Goal: Contribute content: Add original content to the website for others to see

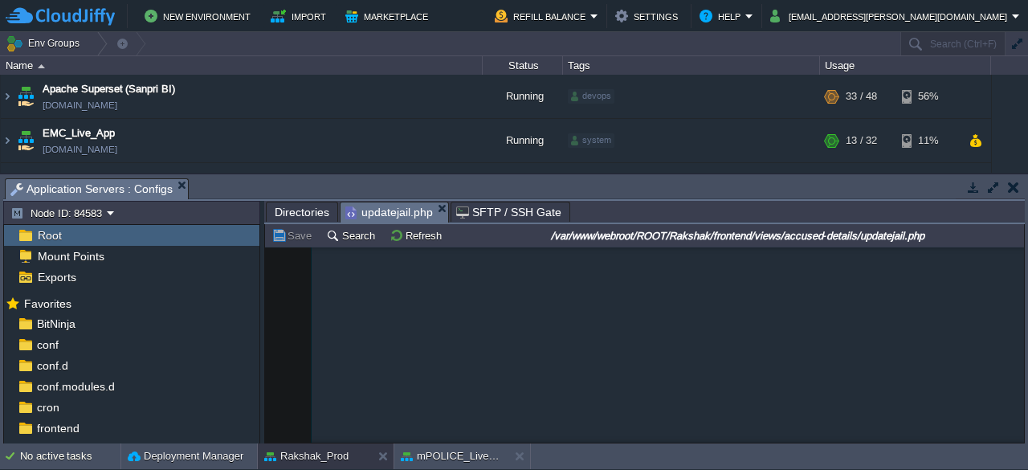
scroll to position [7937, 0]
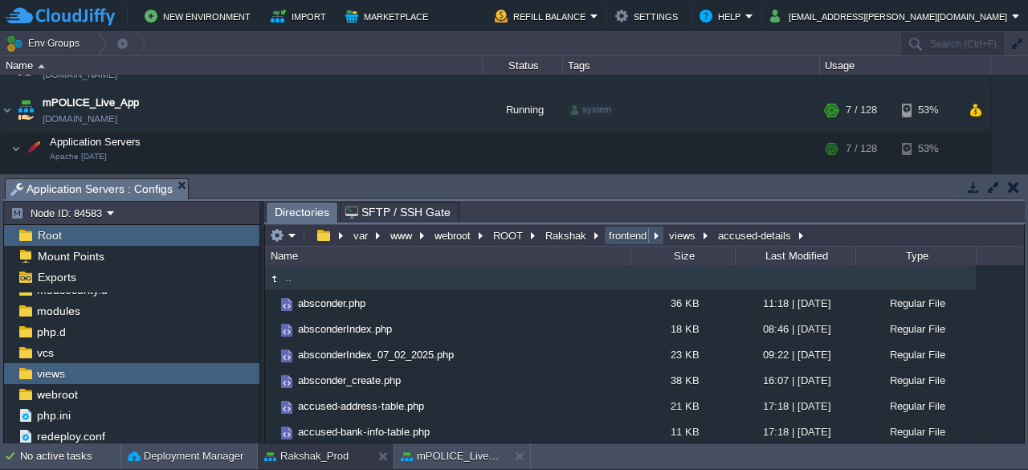
click at [617, 240] on button "frontend" at bounding box center [628, 235] width 44 height 14
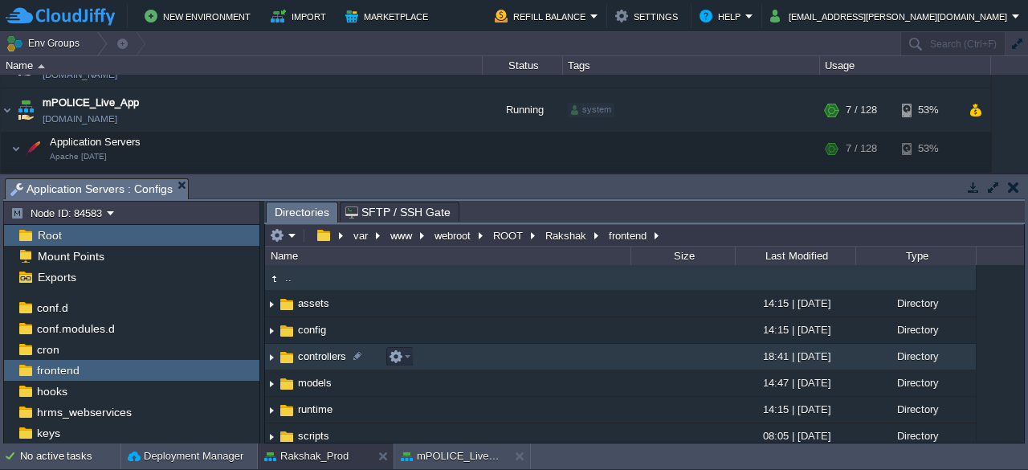
click at [314, 356] on span "controllers" at bounding box center [322, 356] width 53 height 14
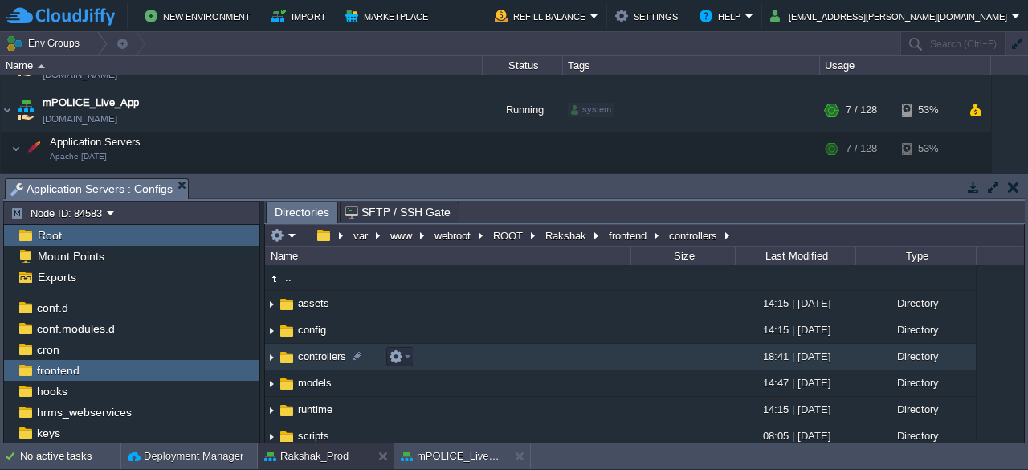
click at [314, 356] on span "controllers" at bounding box center [322, 356] width 53 height 14
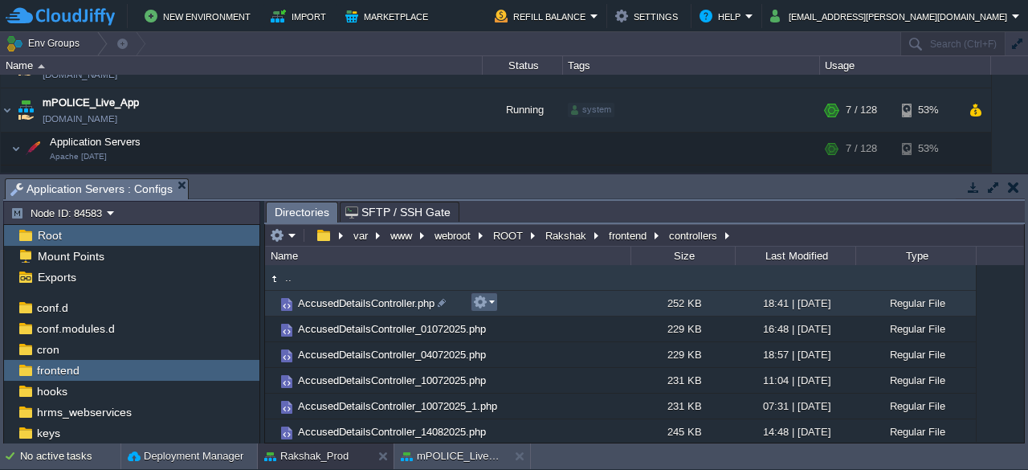
click at [491, 308] on em at bounding box center [484, 302] width 22 height 14
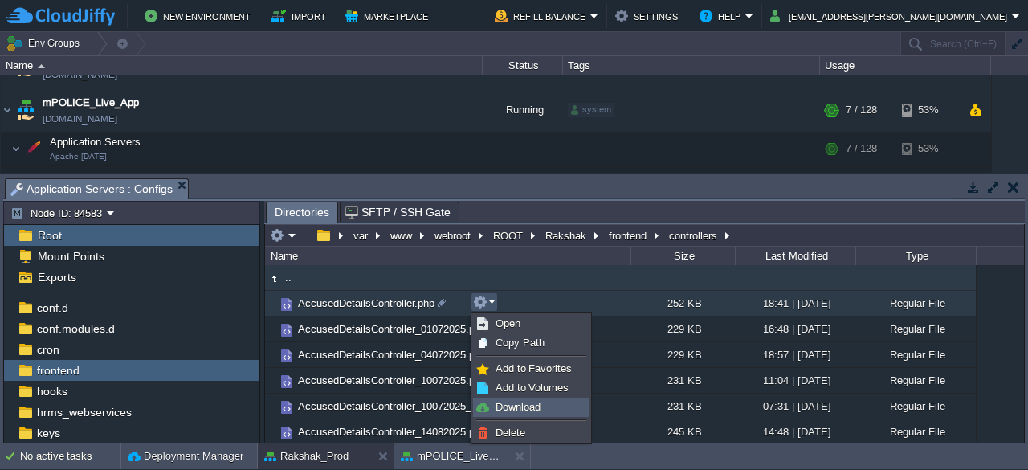
click at [512, 406] on span "Download" at bounding box center [517, 407] width 45 height 12
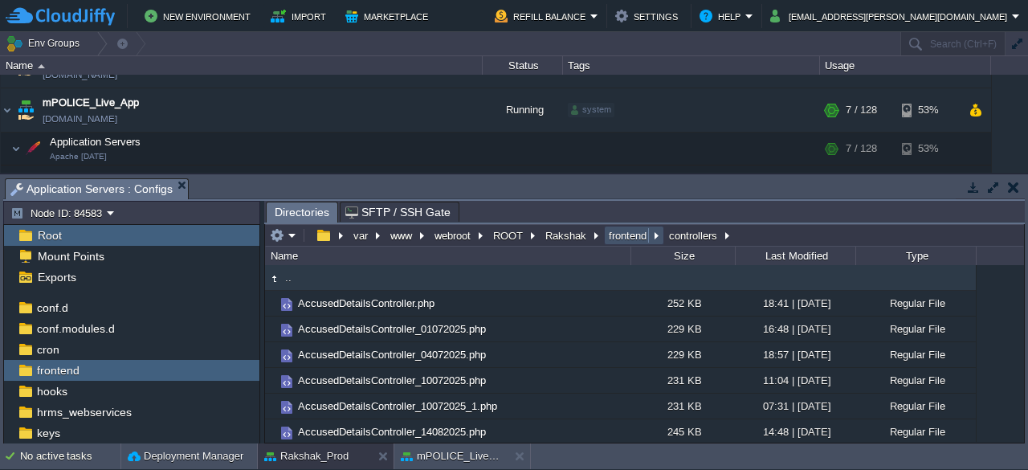
click at [606, 237] on button "frontend" at bounding box center [628, 235] width 44 height 14
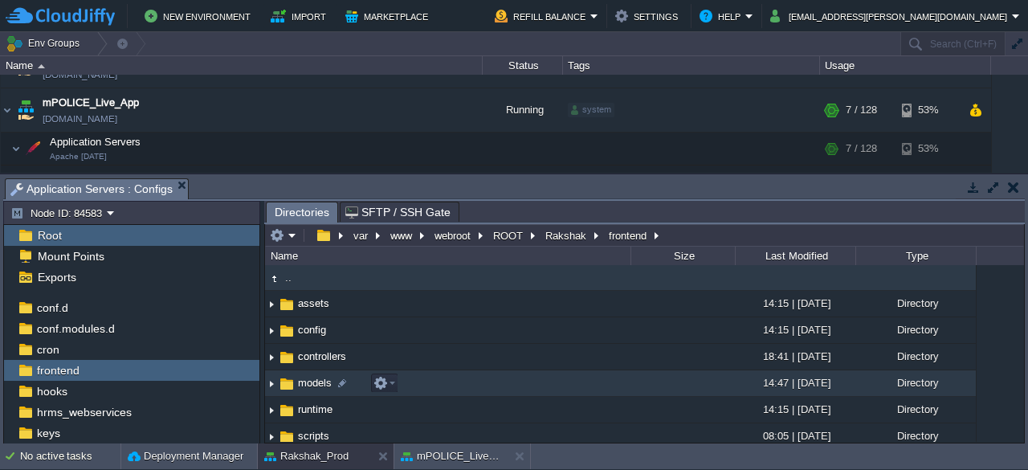
click at [305, 381] on span "models" at bounding box center [315, 383] width 39 height 14
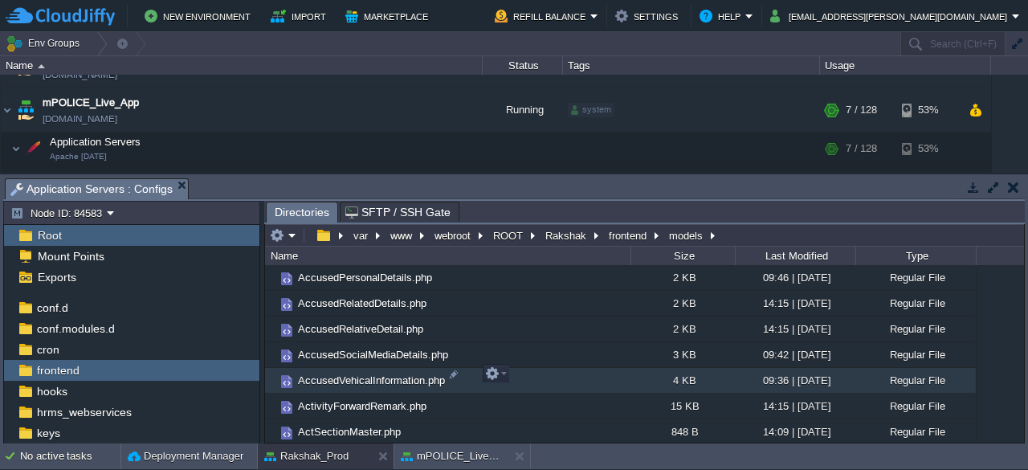
scroll to position [472, 0]
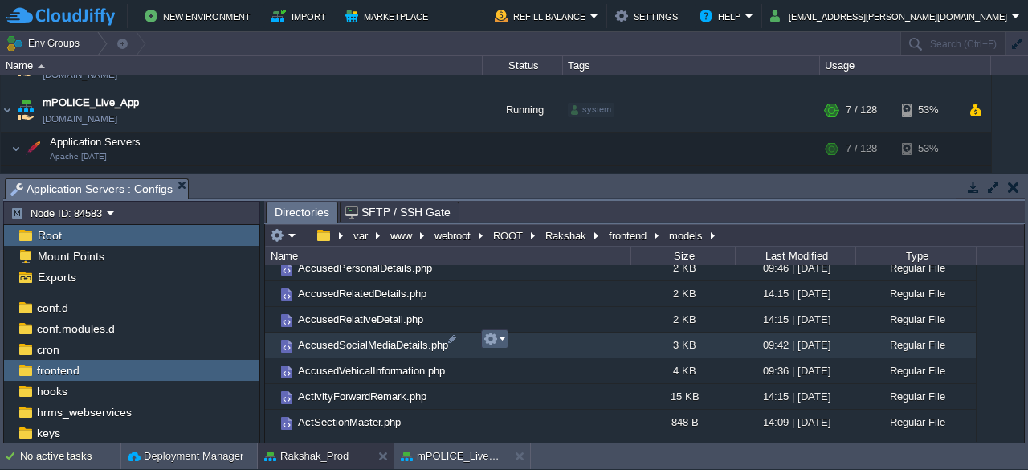
click at [503, 341] on em at bounding box center [494, 339] width 22 height 14
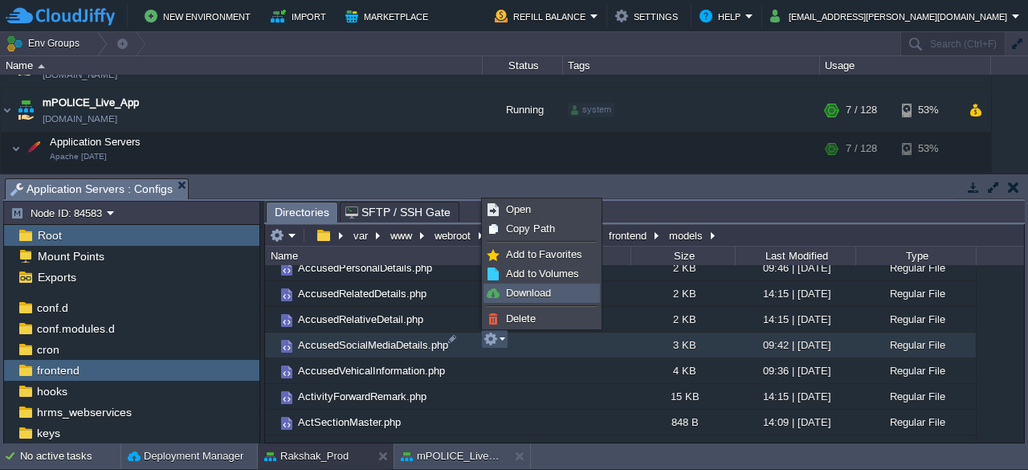
click at [537, 291] on span "Download" at bounding box center [528, 293] width 45 height 12
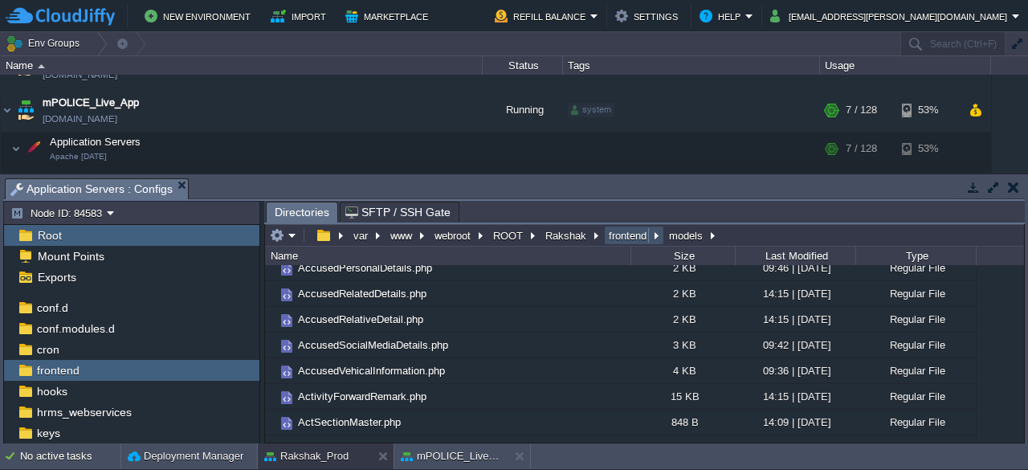
click at [622, 236] on button "frontend" at bounding box center [628, 235] width 44 height 14
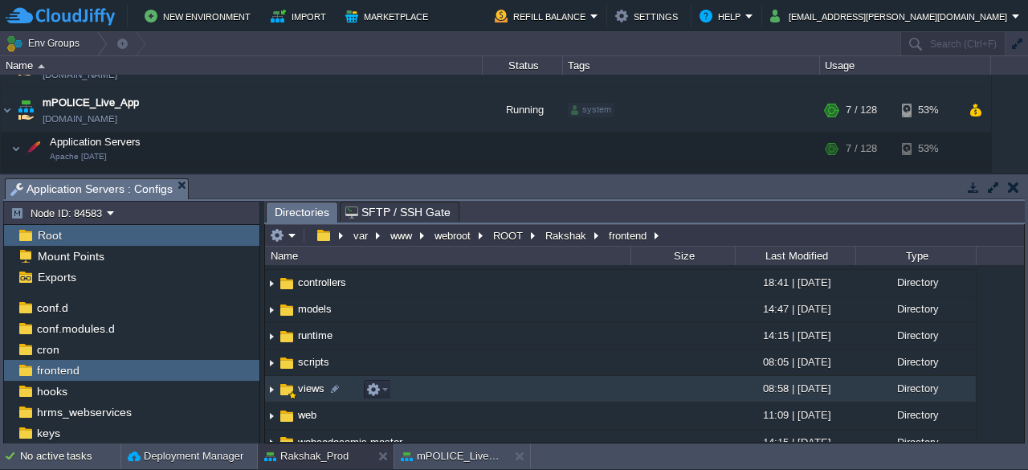
scroll to position [76, 0]
click at [307, 383] on span "views" at bounding box center [311, 386] width 31 height 14
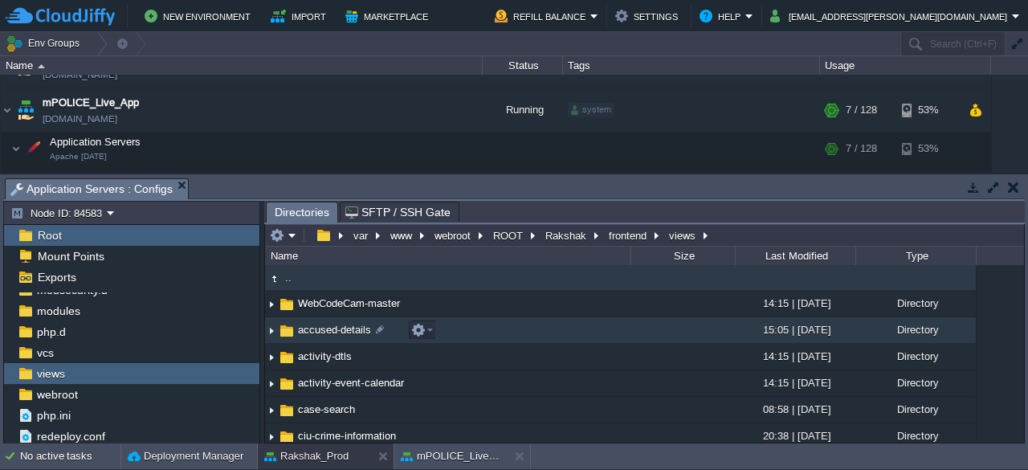
click at [325, 334] on span "accused-details" at bounding box center [335, 330] width 78 height 14
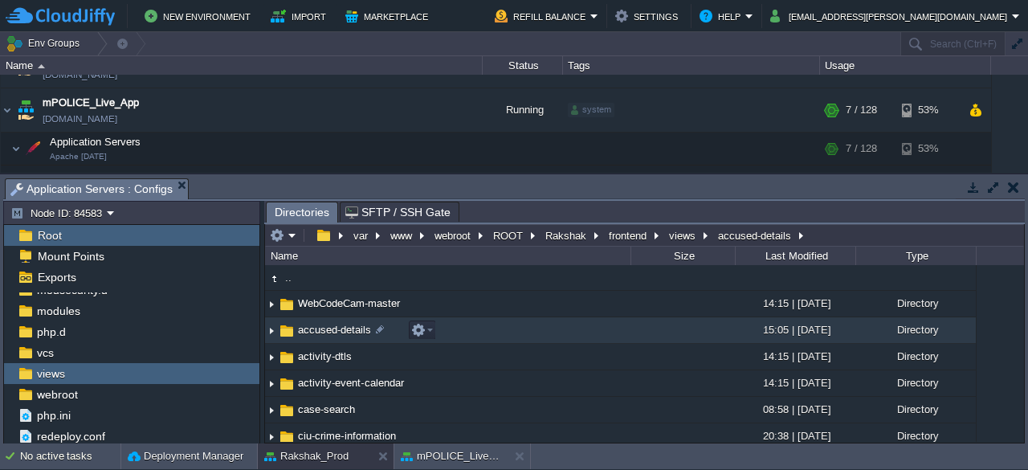
click at [325, 334] on span "accused-details" at bounding box center [335, 330] width 78 height 14
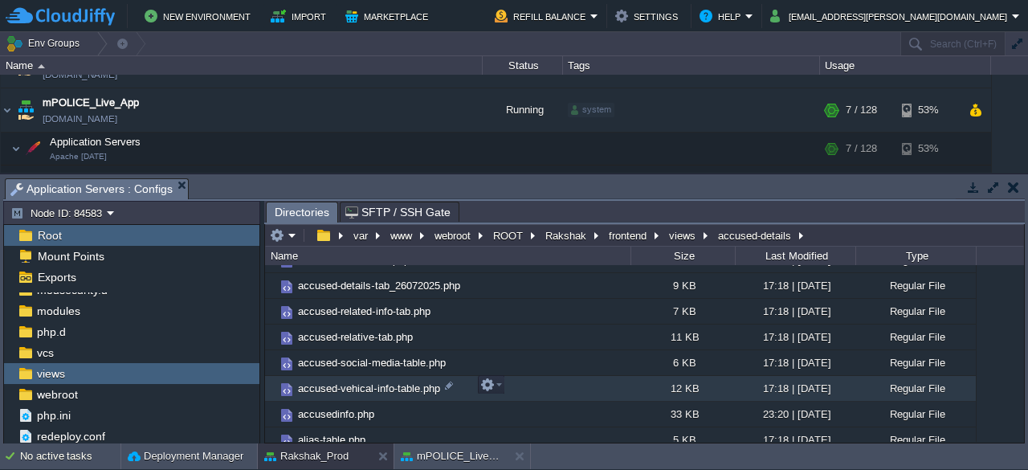
scroll to position [204, 0]
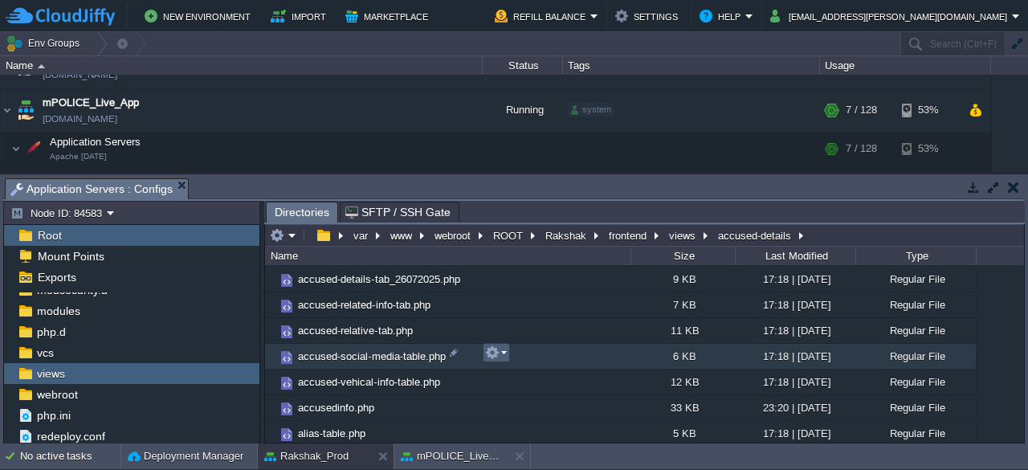
click at [507, 355] on td at bounding box center [496, 352] width 27 height 19
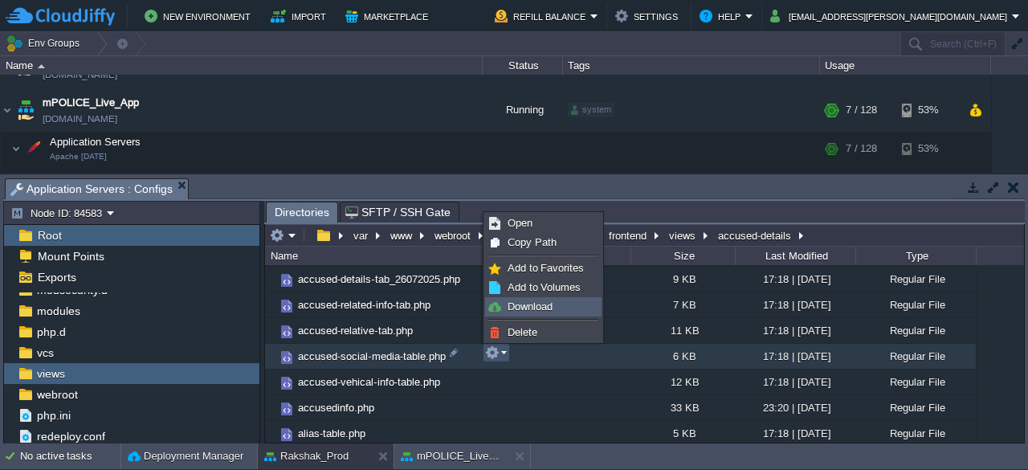
click at [528, 304] on span "Download" at bounding box center [530, 306] width 45 height 12
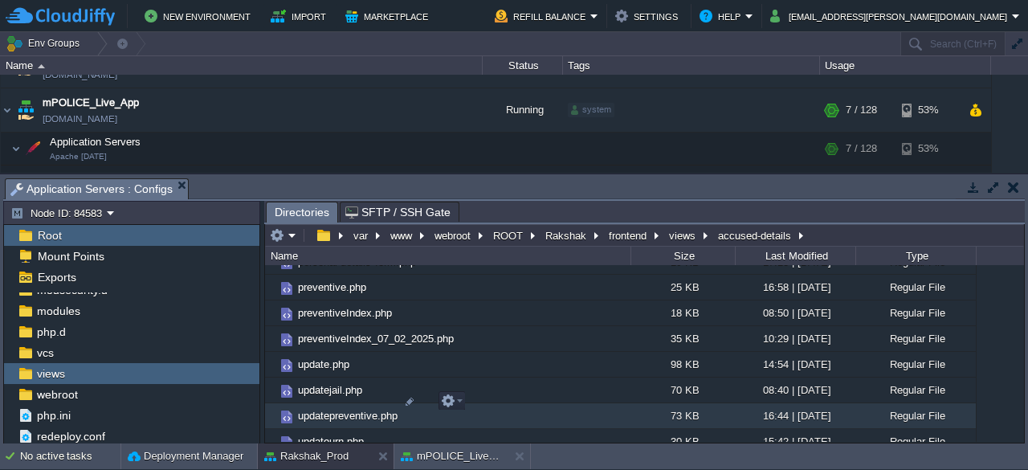
scroll to position [1247, 0]
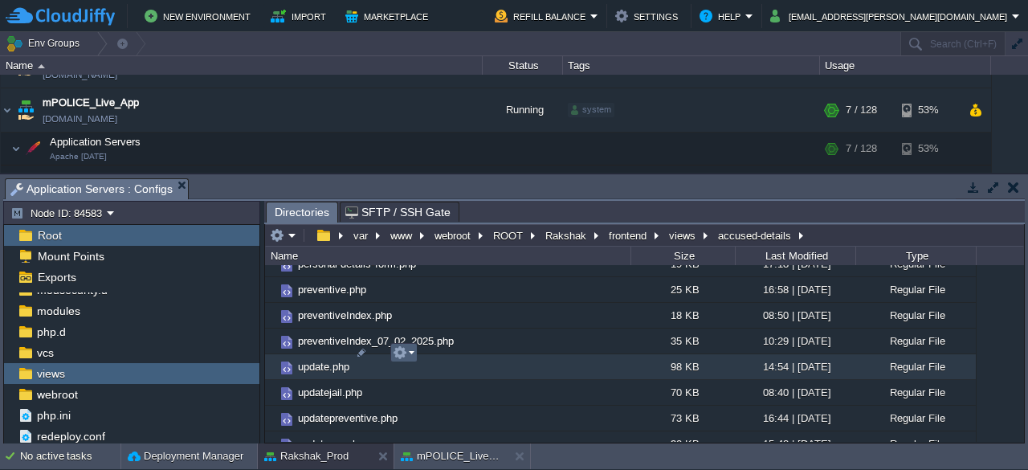
click at [412, 353] on em at bounding box center [404, 352] width 22 height 14
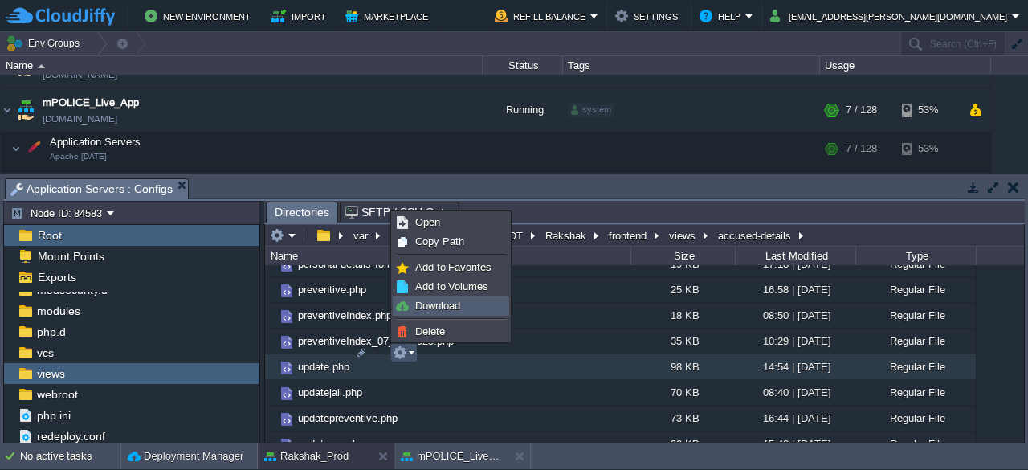
click at [438, 304] on span "Download" at bounding box center [437, 306] width 45 height 12
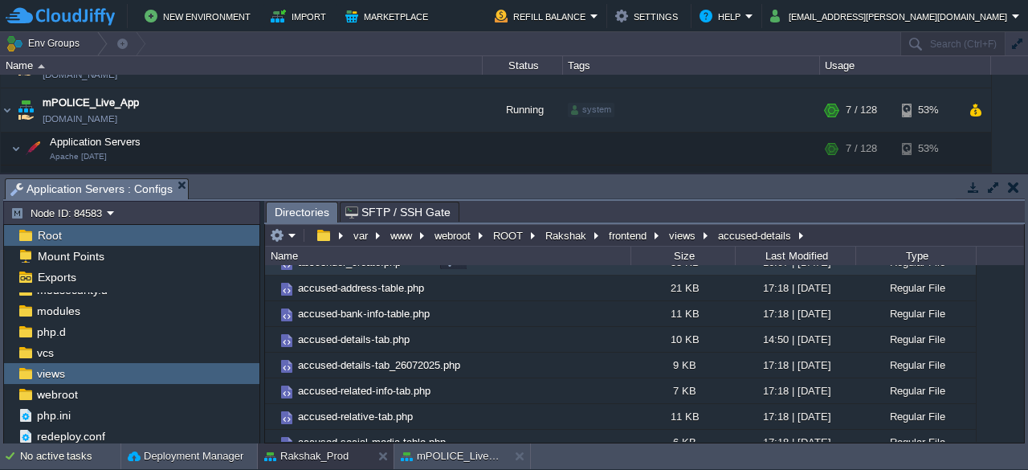
scroll to position [0, 0]
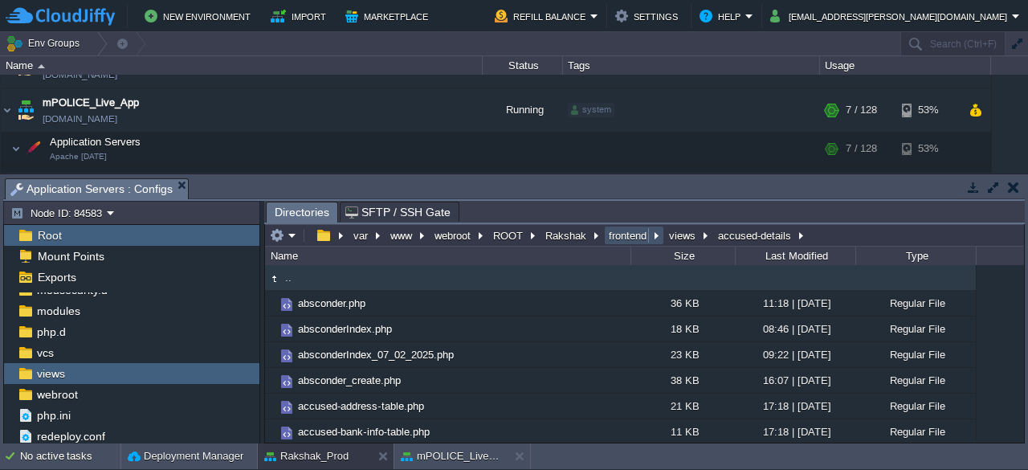
click at [621, 238] on button "frontend" at bounding box center [628, 235] width 44 height 14
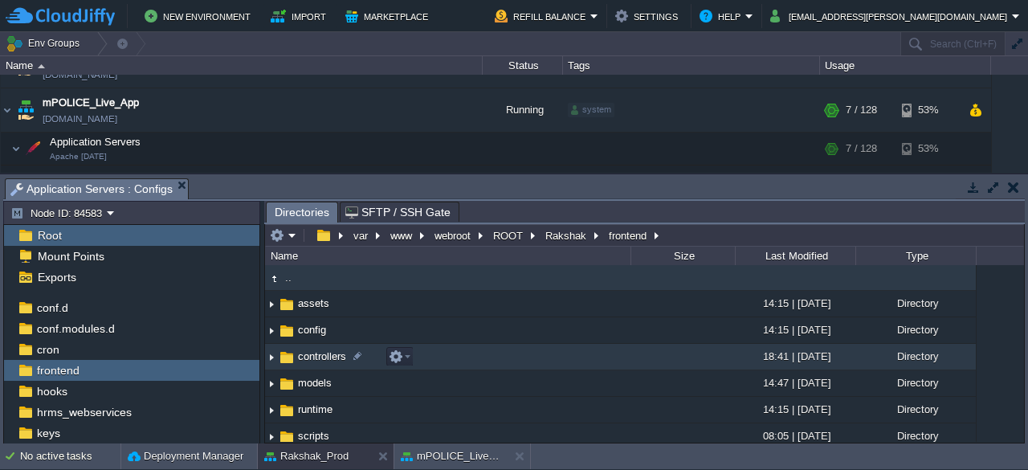
click at [314, 359] on span "controllers" at bounding box center [322, 356] width 53 height 14
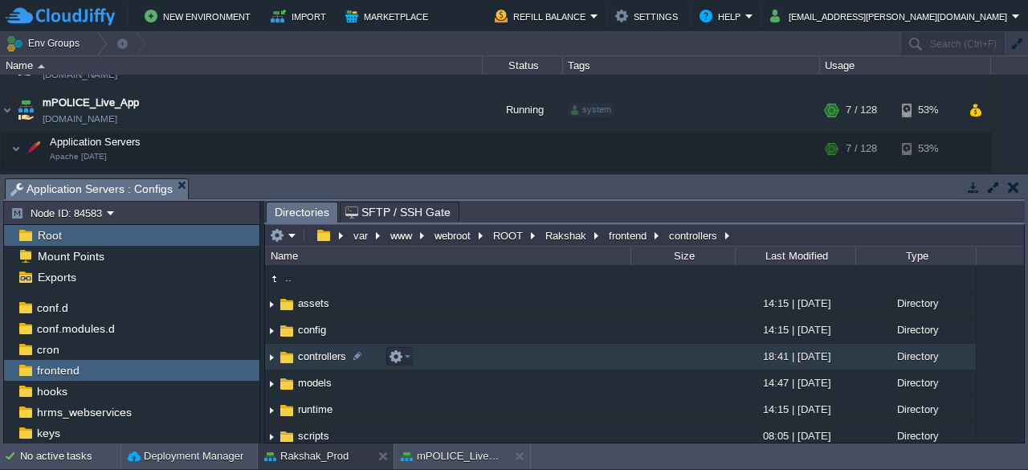
click at [314, 359] on span "controllers" at bounding box center [322, 356] width 53 height 14
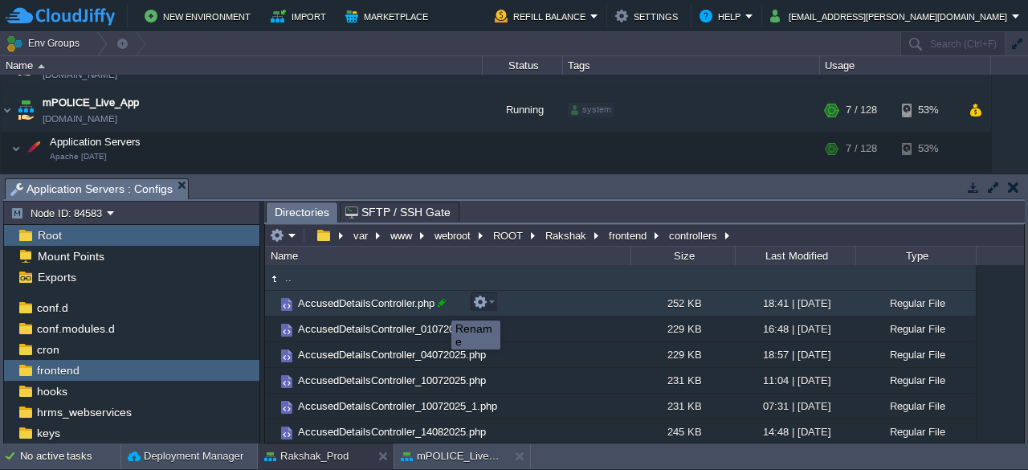
click at [439, 306] on div at bounding box center [441, 303] width 14 height 14
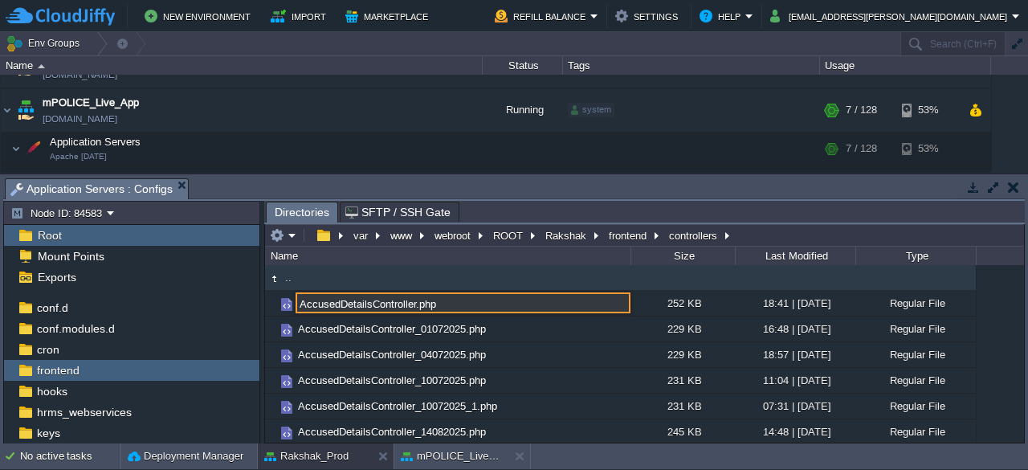
click at [409, 304] on input "AccusedDetailsController.php" at bounding box center [463, 302] width 335 height 21
type input "AccusedDetailsController_180829025.php"
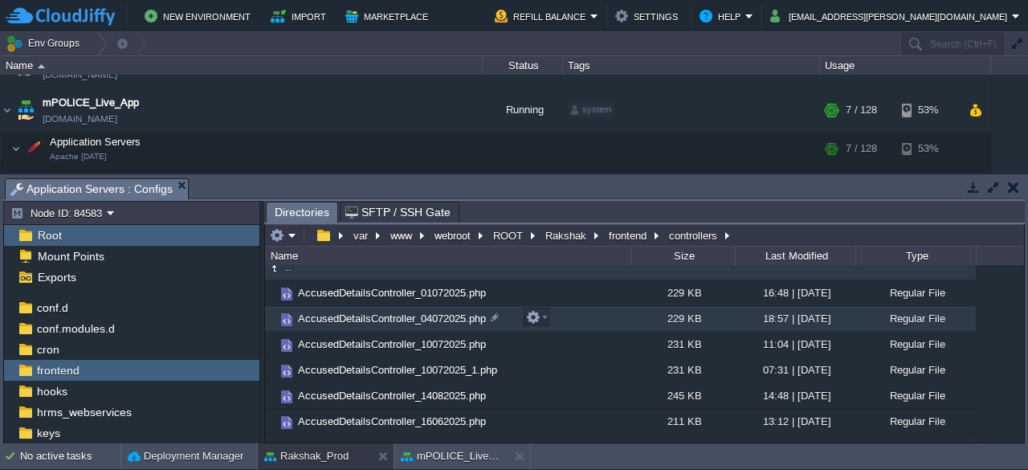
scroll to position [0, 0]
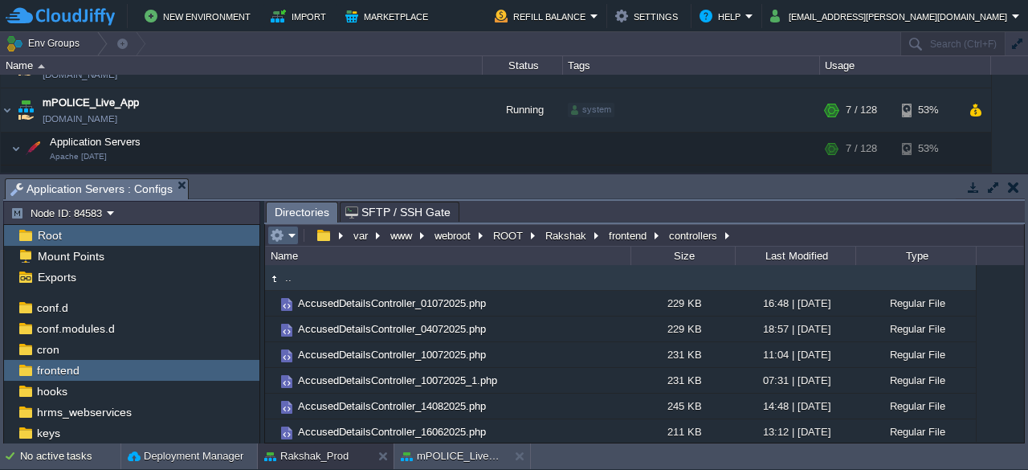
click at [289, 235] on em at bounding box center [283, 235] width 26 height 14
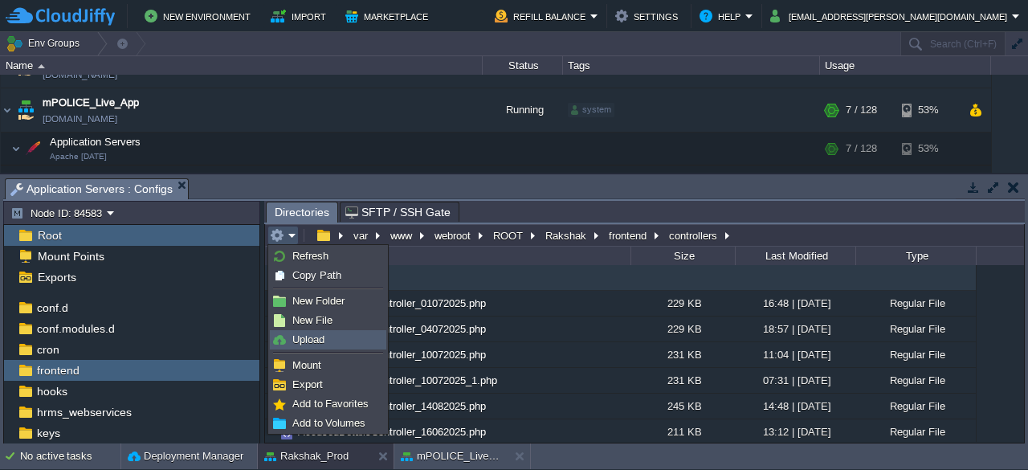
click at [320, 338] on span "Upload" at bounding box center [308, 339] width 32 height 12
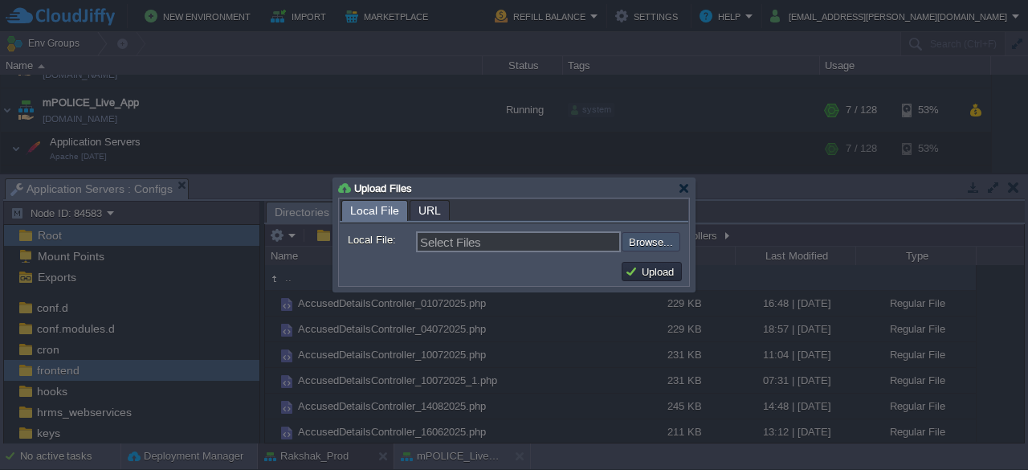
click at [655, 236] on input "file" at bounding box center [578, 241] width 203 height 18
type input "C:\fakepath\AccusedDetailsController.php"
type input "AccusedDetailsController.php"
click at [642, 274] on button "Upload" at bounding box center [652, 271] width 54 height 14
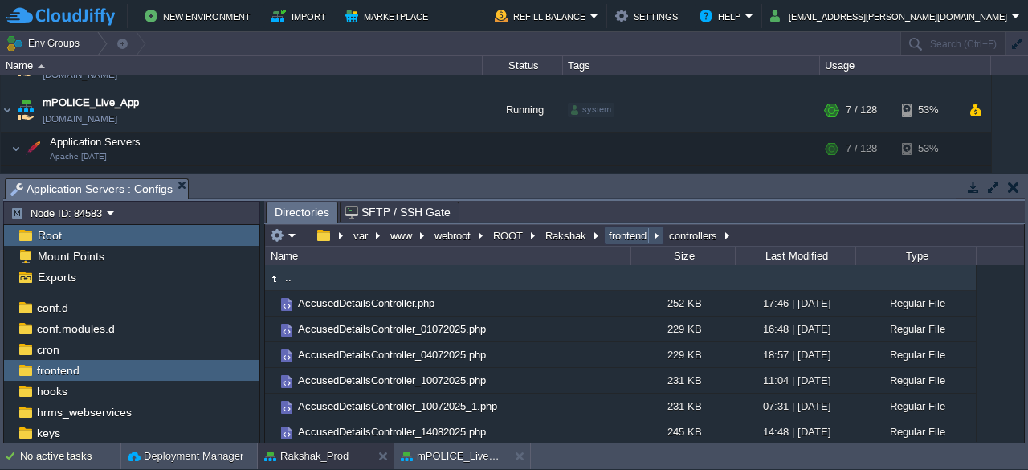
click at [622, 238] on button "frontend" at bounding box center [628, 235] width 44 height 14
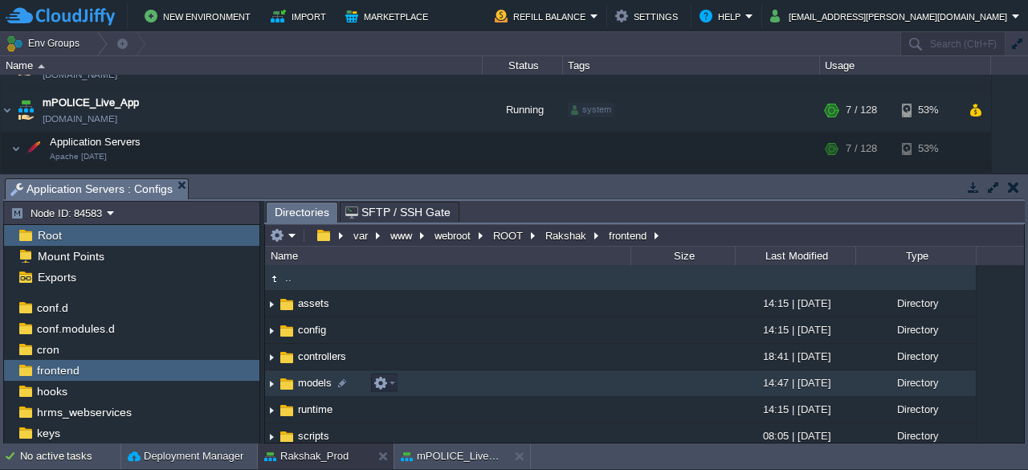
click at [308, 381] on span "models" at bounding box center [315, 383] width 39 height 14
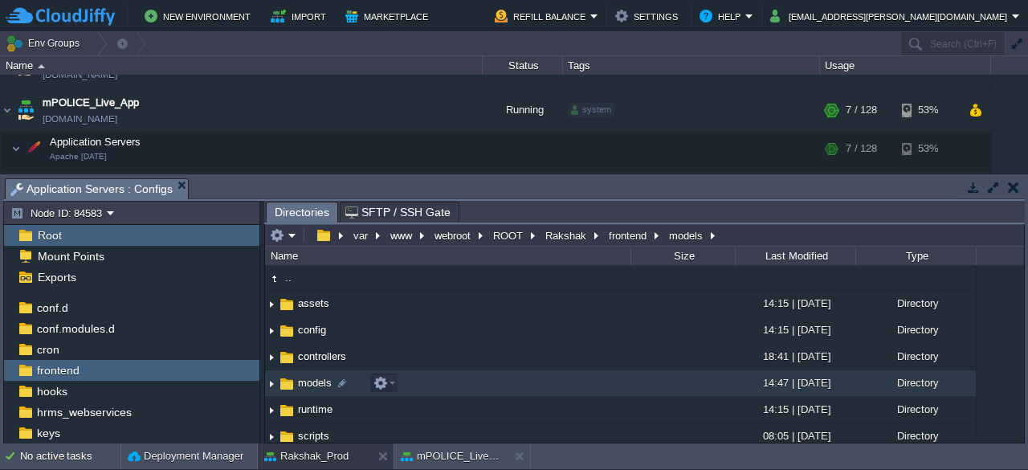
click at [308, 381] on span "models" at bounding box center [315, 383] width 39 height 14
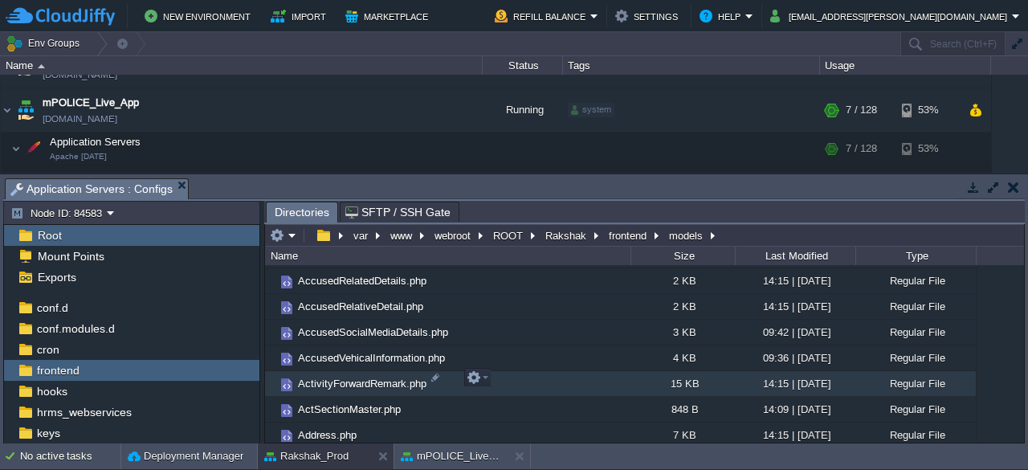
scroll to position [487, 0]
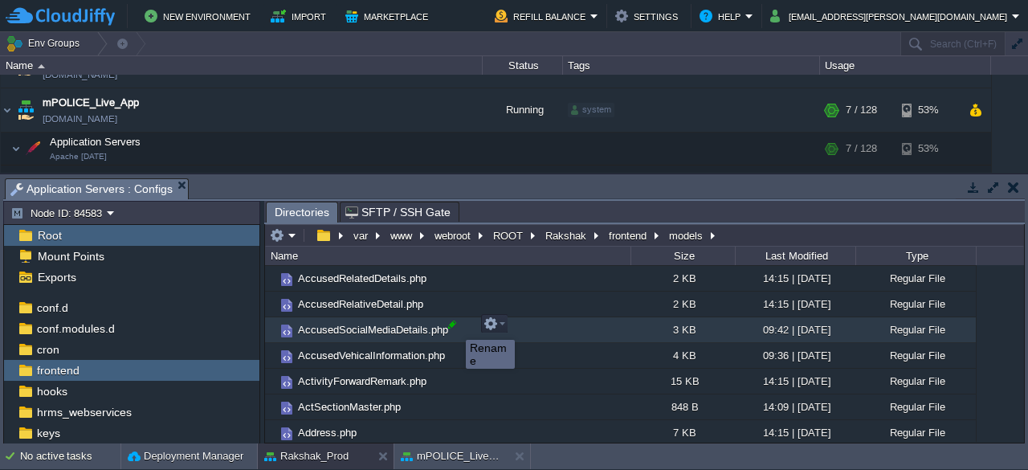
click at [454, 325] on div at bounding box center [452, 324] width 14 height 14
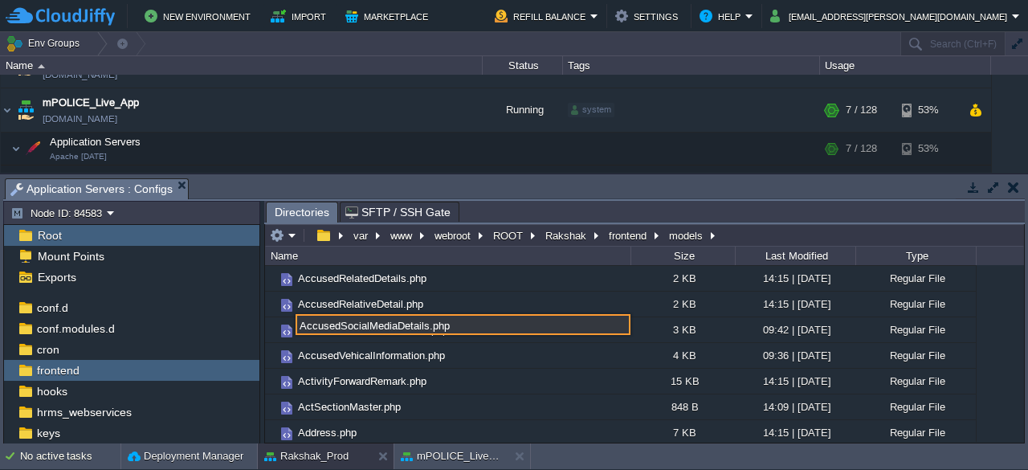
click at [422, 326] on input "AccusedSocialMediaDetails.php" at bounding box center [463, 324] width 335 height 21
type input "AccusedSocialMediaDetails18082025.php"
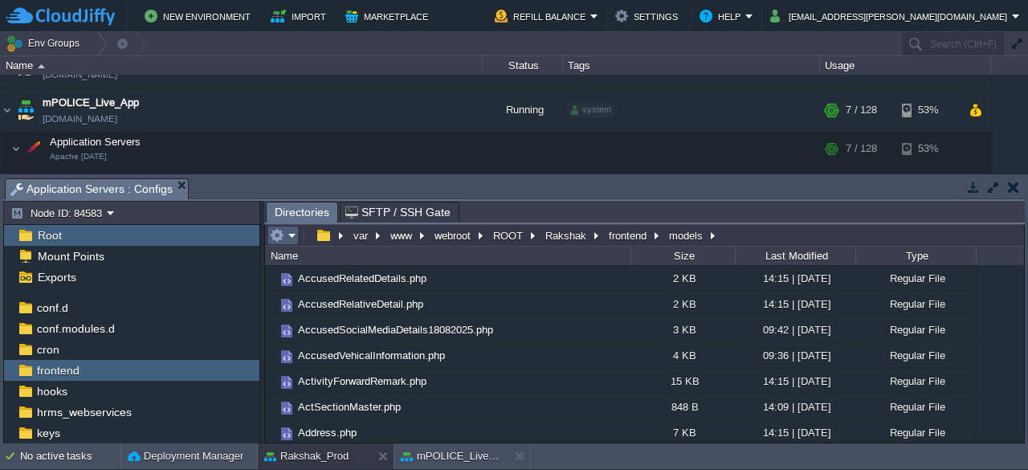
click at [290, 236] on em at bounding box center [283, 235] width 26 height 14
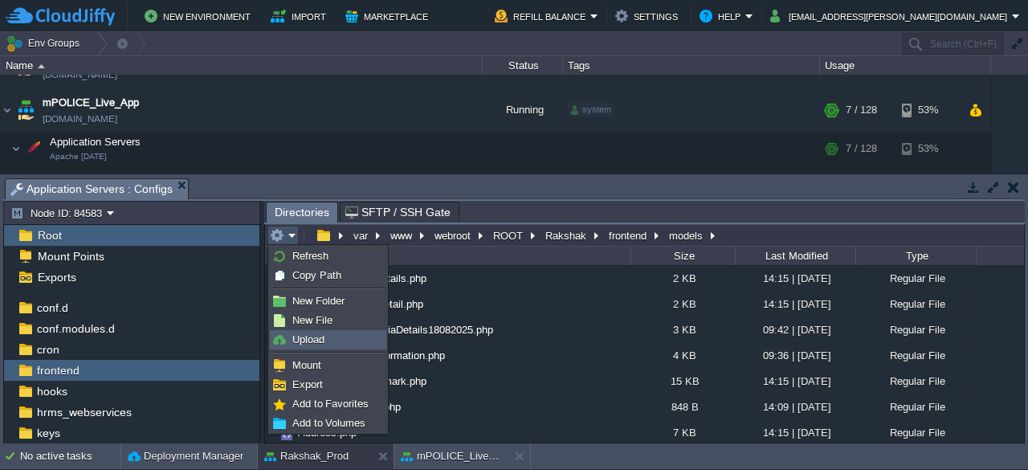
click at [318, 336] on span "Upload" at bounding box center [308, 339] width 32 height 12
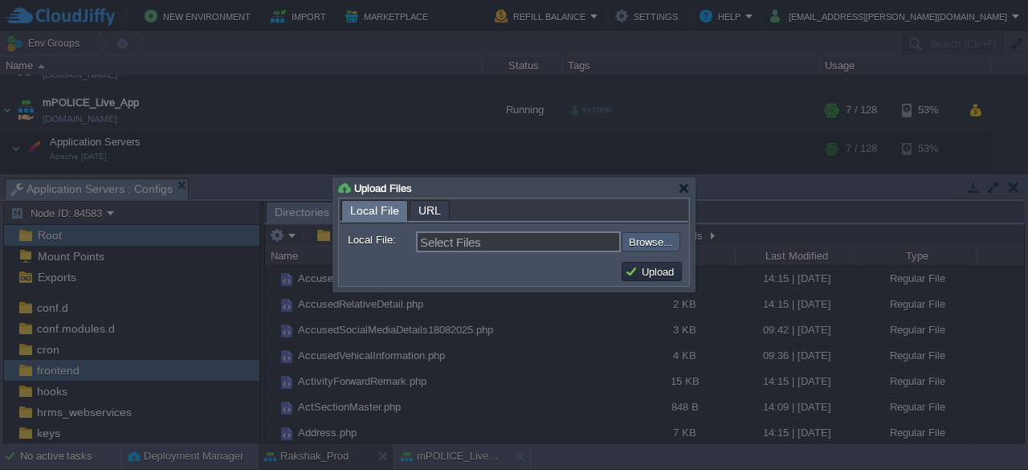
click at [642, 246] on input "file" at bounding box center [578, 241] width 203 height 18
type input "C:\fakepath\AccusedSocialMediaDetails.php"
type input "AccusedSocialMediaDetails.php"
click at [646, 270] on button "Upload" at bounding box center [652, 271] width 54 height 14
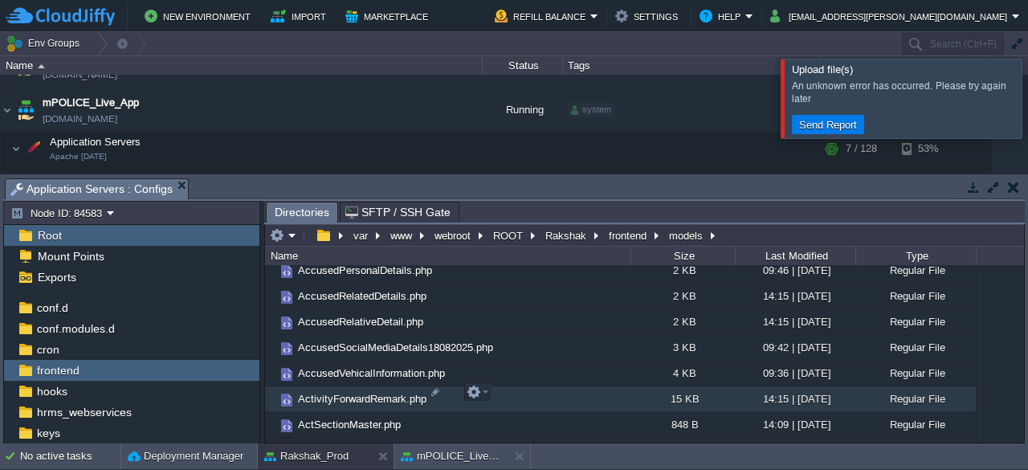
scroll to position [487, 0]
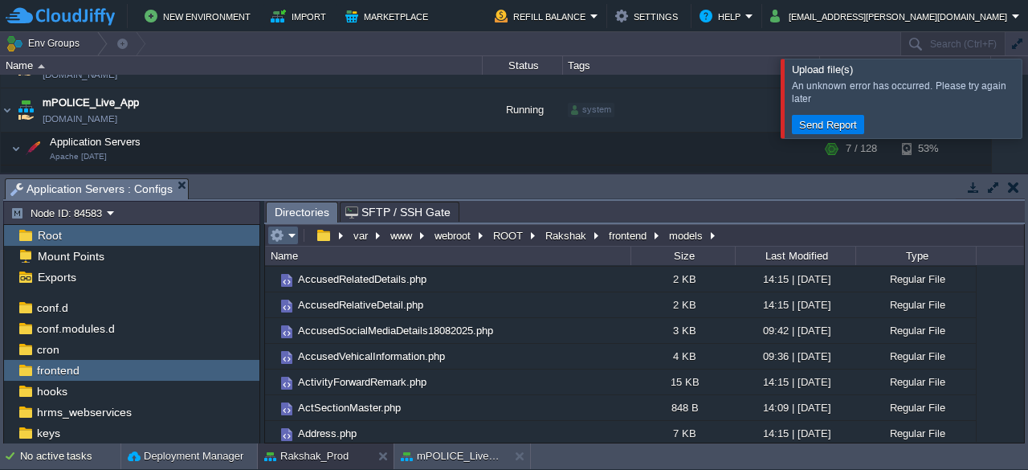
click at [291, 237] on em at bounding box center [283, 235] width 26 height 14
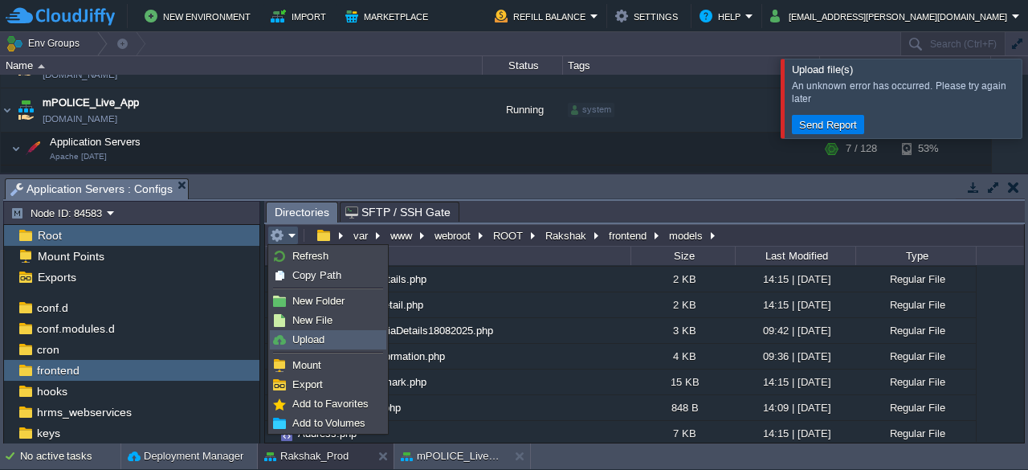
click at [316, 340] on span "Upload" at bounding box center [308, 339] width 32 height 12
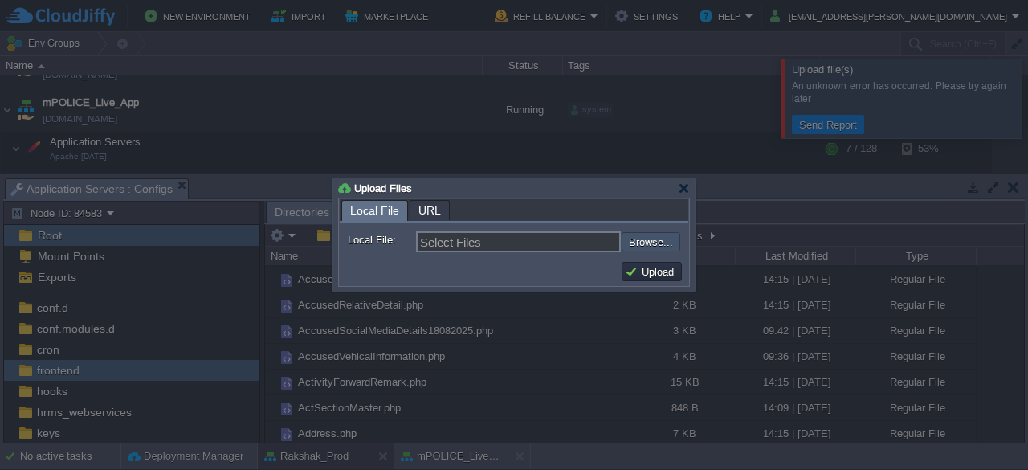
click at [636, 245] on input "file" at bounding box center [578, 241] width 203 height 18
type input "C:\fakepath\AccusedSocialMediaDetails.php"
type input "AccusedSocialMediaDetails.php"
click at [660, 271] on button "Upload" at bounding box center [652, 271] width 54 height 14
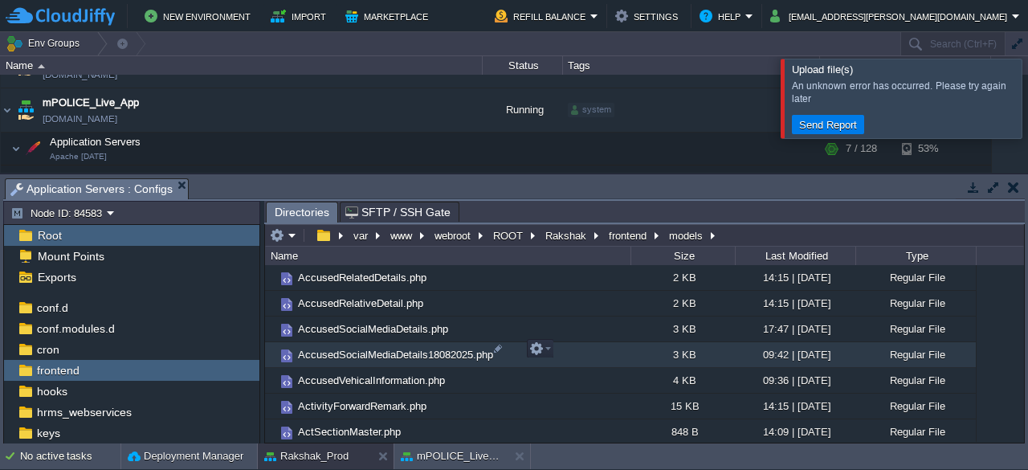
scroll to position [489, 0]
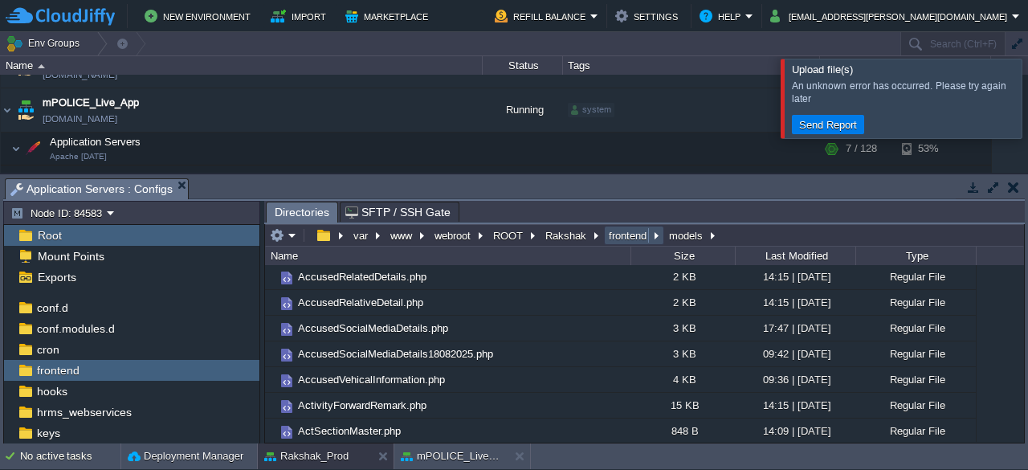
click at [620, 237] on button "frontend" at bounding box center [628, 235] width 44 height 14
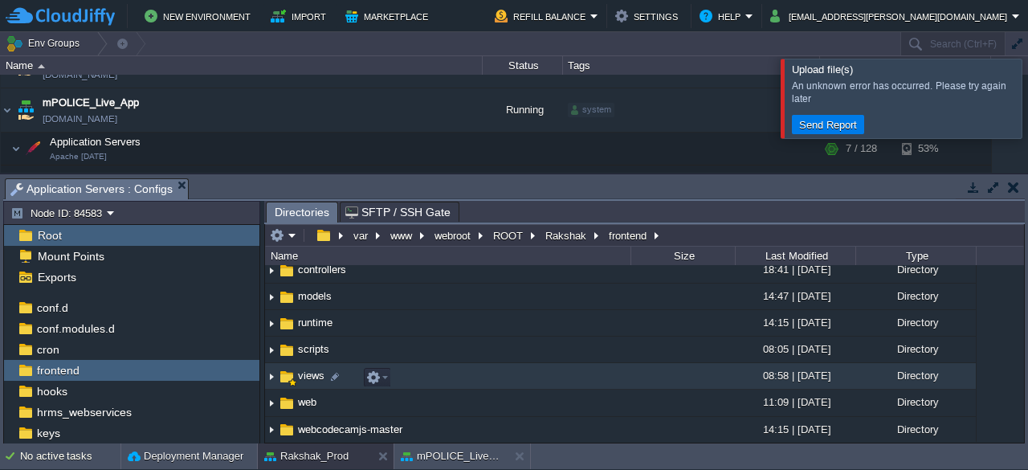
scroll to position [109, 0]
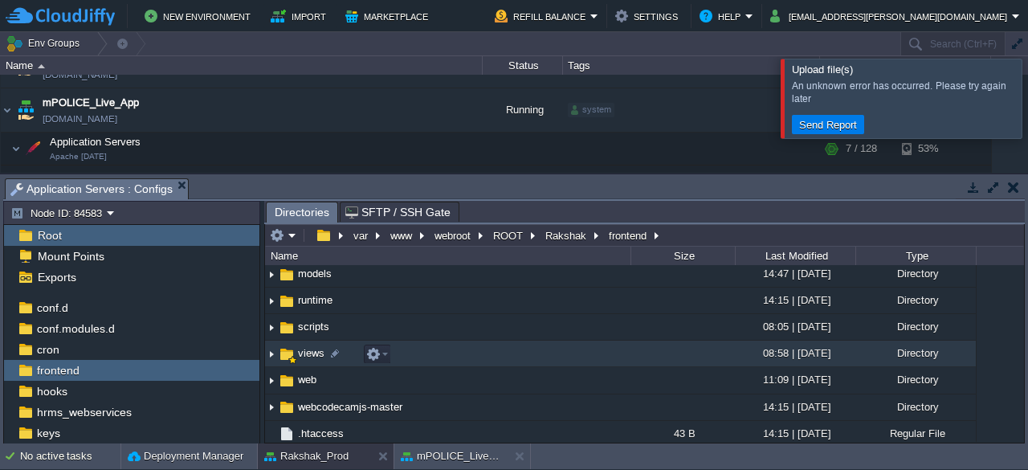
click at [297, 355] on span "views" at bounding box center [311, 353] width 31 height 14
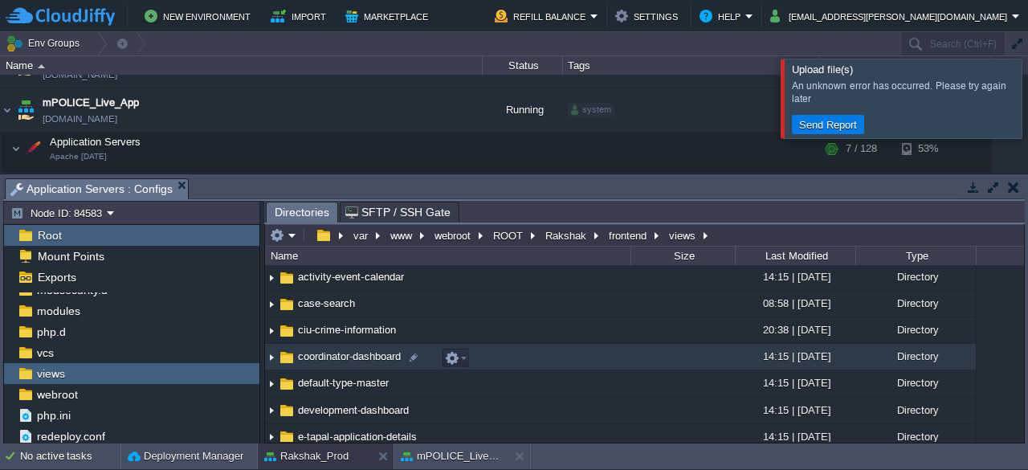
scroll to position [0, 0]
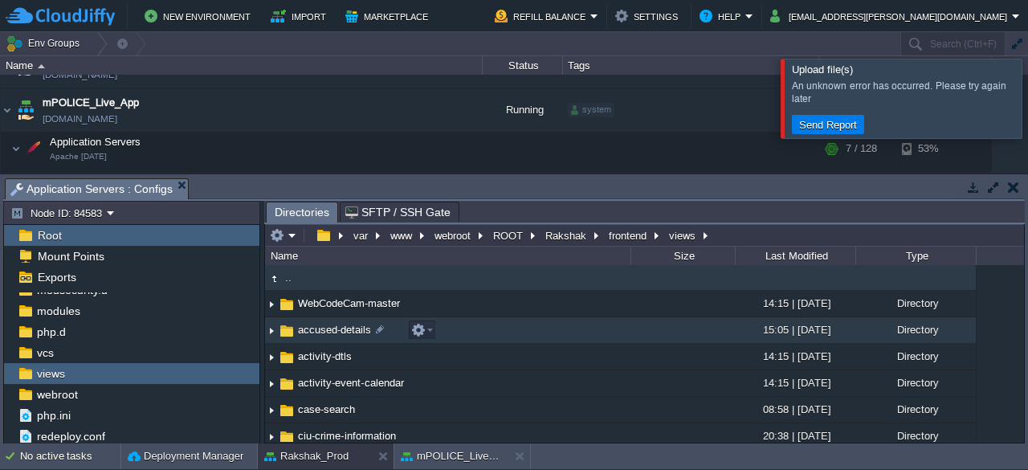
click at [304, 330] on span "accused-details" at bounding box center [335, 330] width 78 height 14
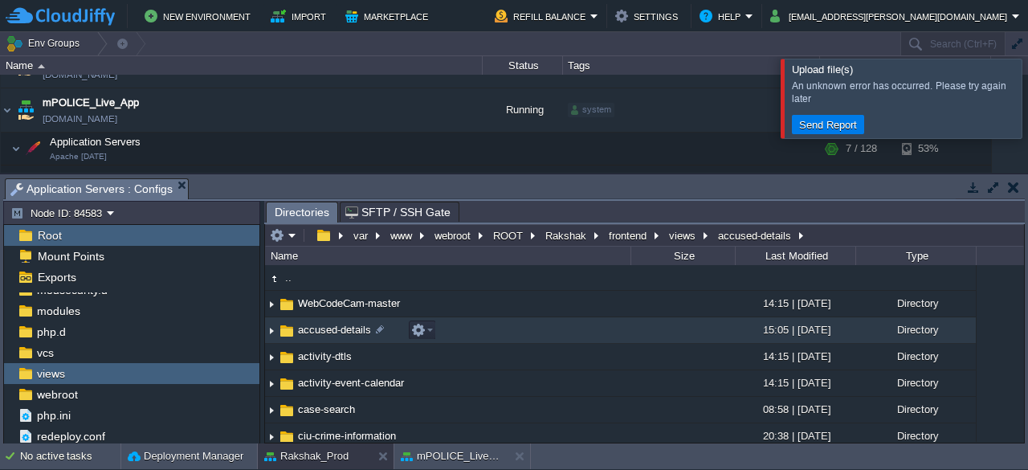
click at [304, 330] on span "accused-details" at bounding box center [335, 330] width 78 height 14
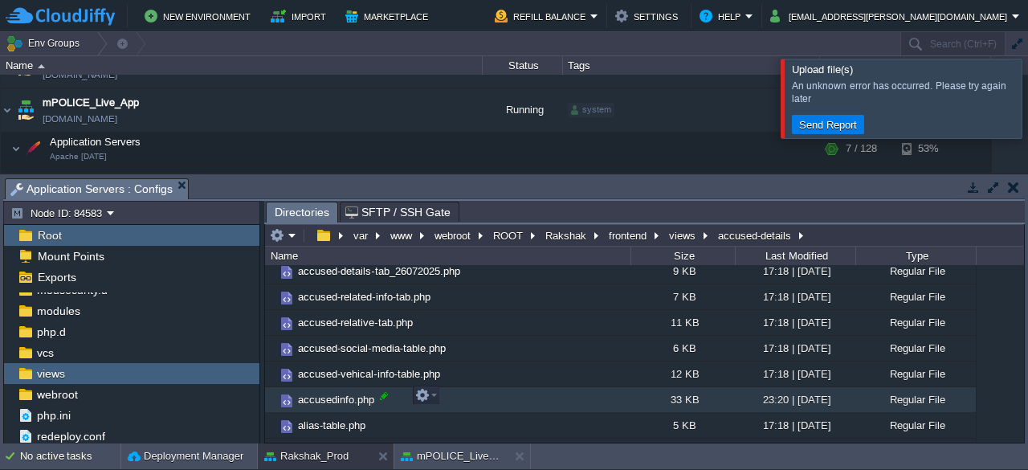
scroll to position [213, 0]
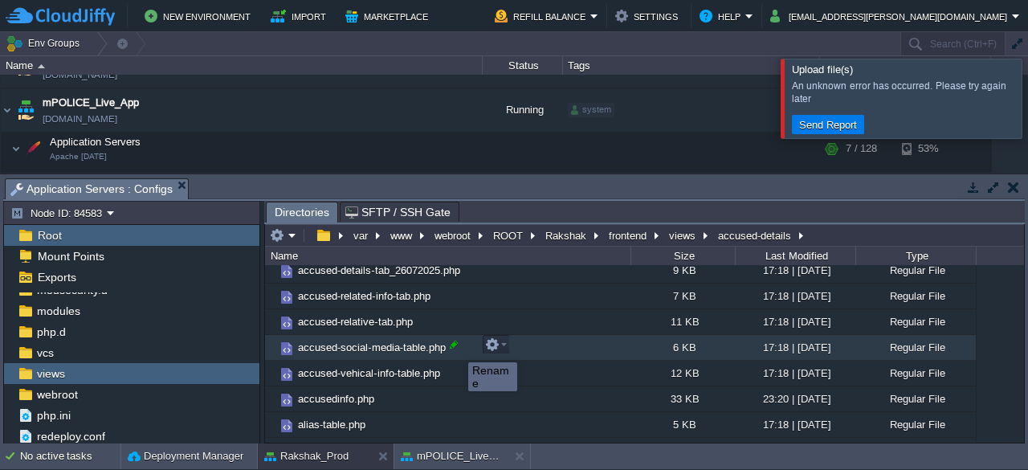
click at [454, 347] on div at bounding box center [453, 344] width 14 height 14
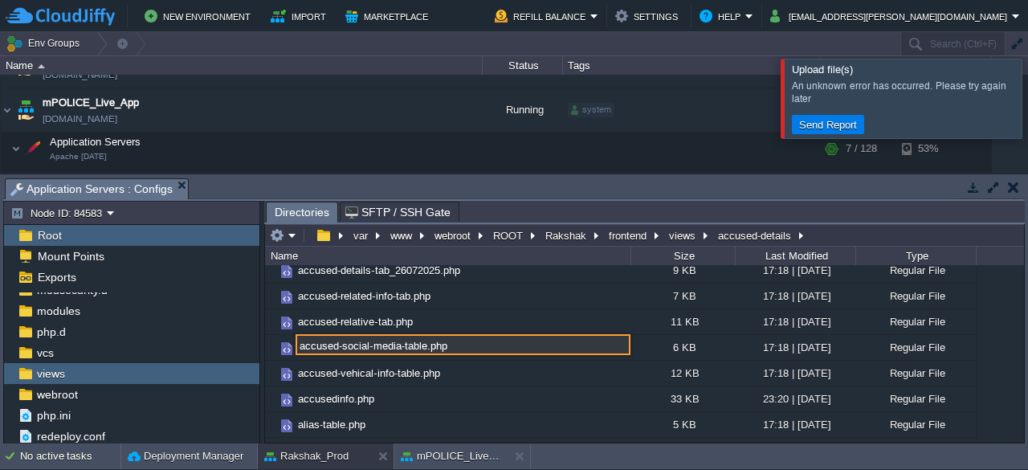
click at [425, 347] on input "accused-social-media-table.php" at bounding box center [463, 344] width 335 height 21
type input "accused-social-media-table_18082025.php"
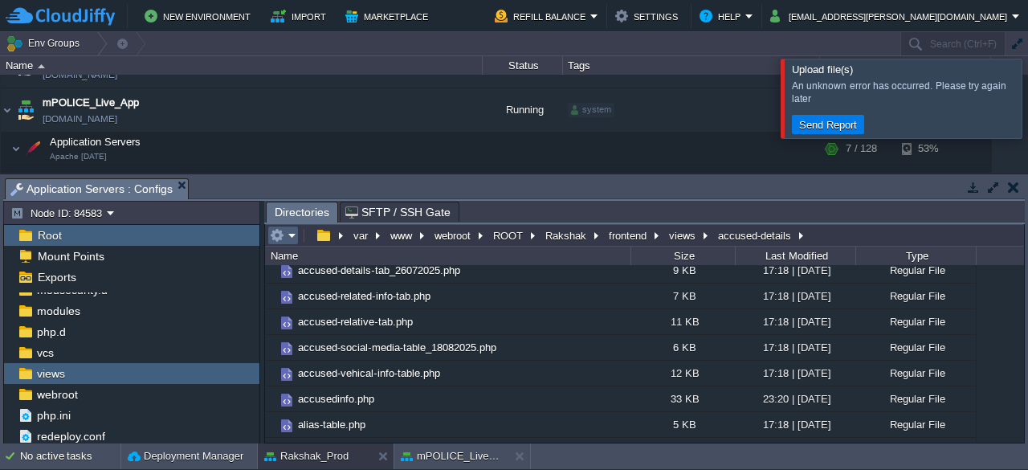
click at [292, 229] on em at bounding box center [283, 235] width 26 height 14
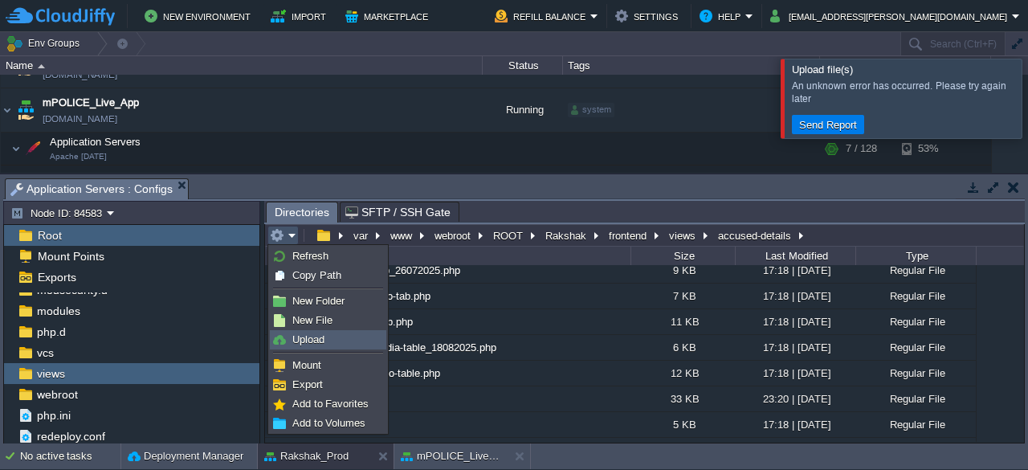
click at [305, 336] on span "Upload" at bounding box center [308, 339] width 32 height 12
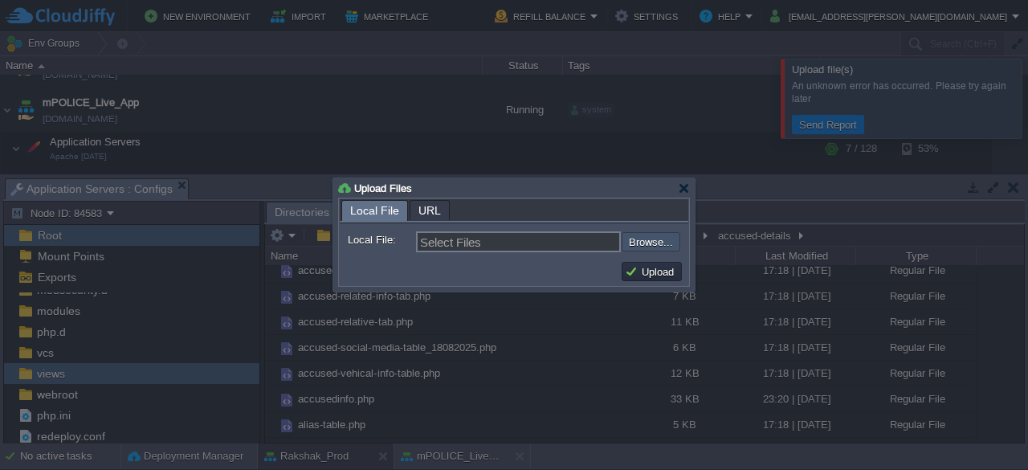
click at [656, 245] on input "file" at bounding box center [578, 241] width 203 height 18
type input "C:\fakepath\accused-social-media-table.php"
type input "accused-social-media-table.php"
click at [657, 269] on button "Upload" at bounding box center [652, 271] width 54 height 14
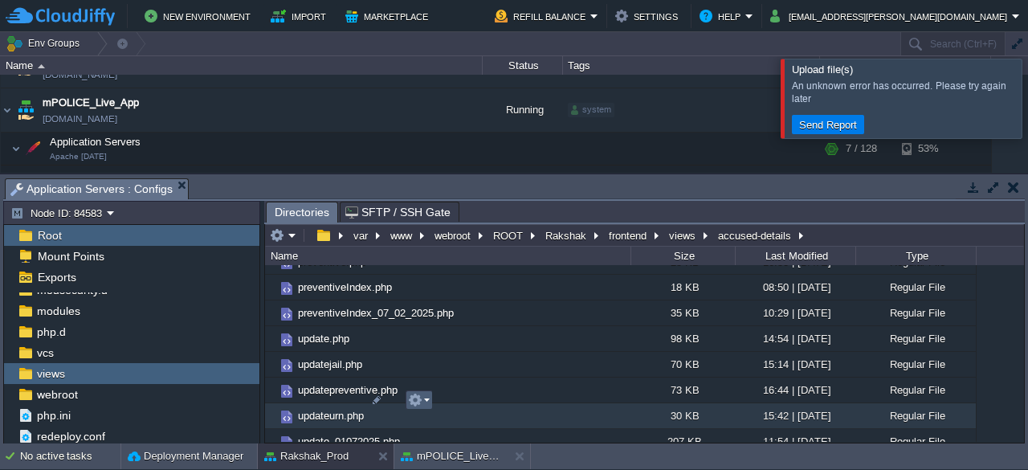
scroll to position [1299, 0]
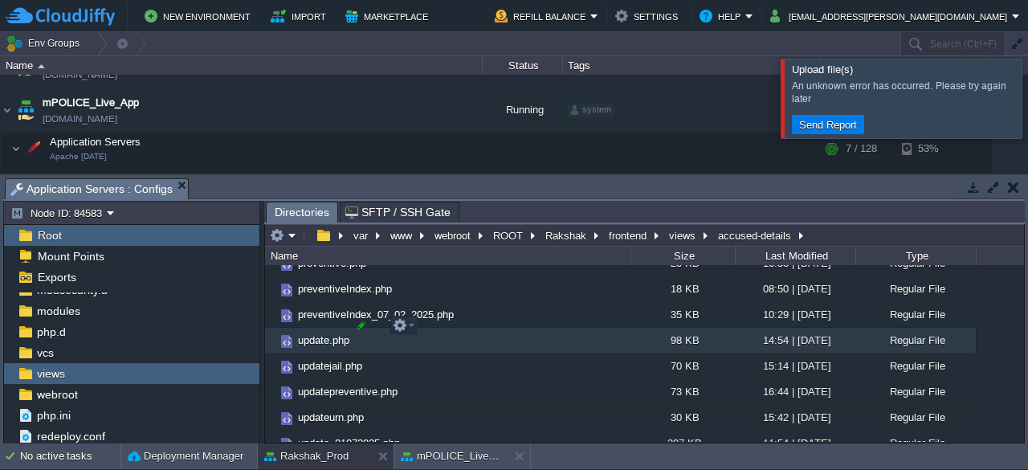
click at [363, 325] on div at bounding box center [361, 325] width 14 height 14
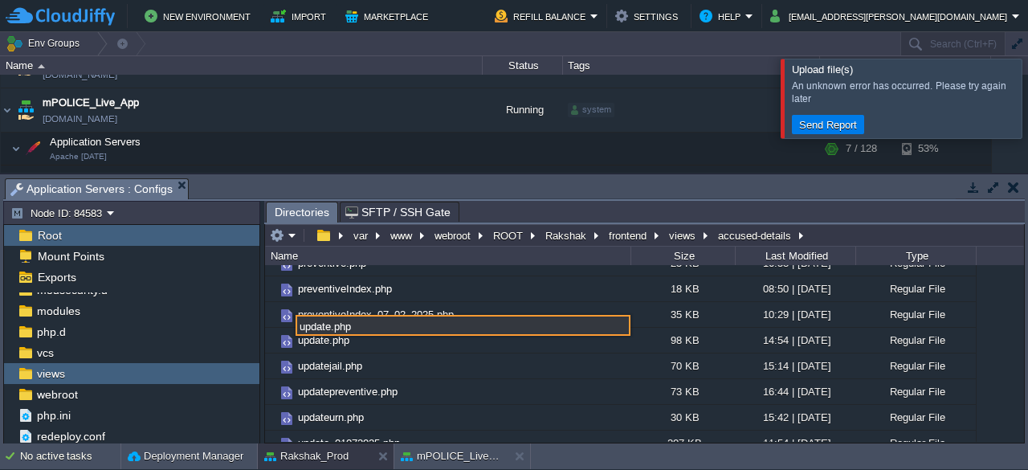
click at [329, 324] on input "update.php" at bounding box center [463, 325] width 335 height 21
type input "update_18082025.php"
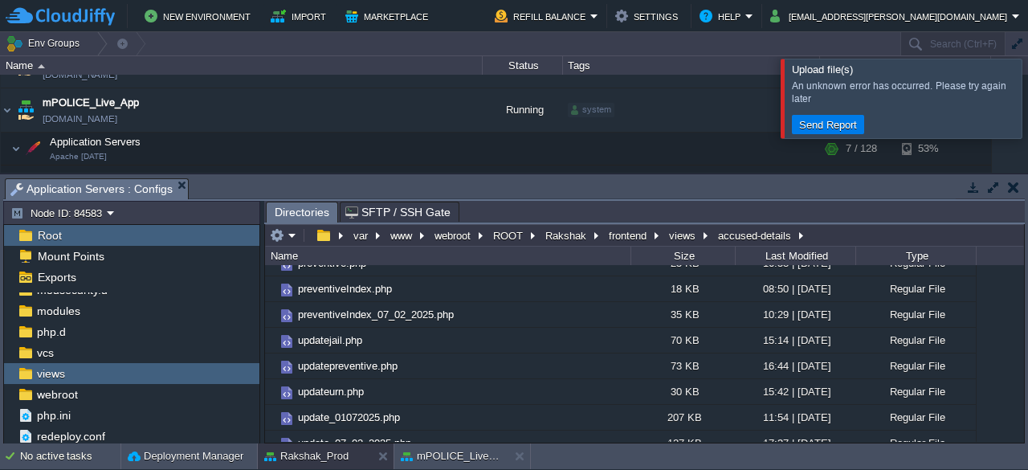
scroll to position [1449, 0]
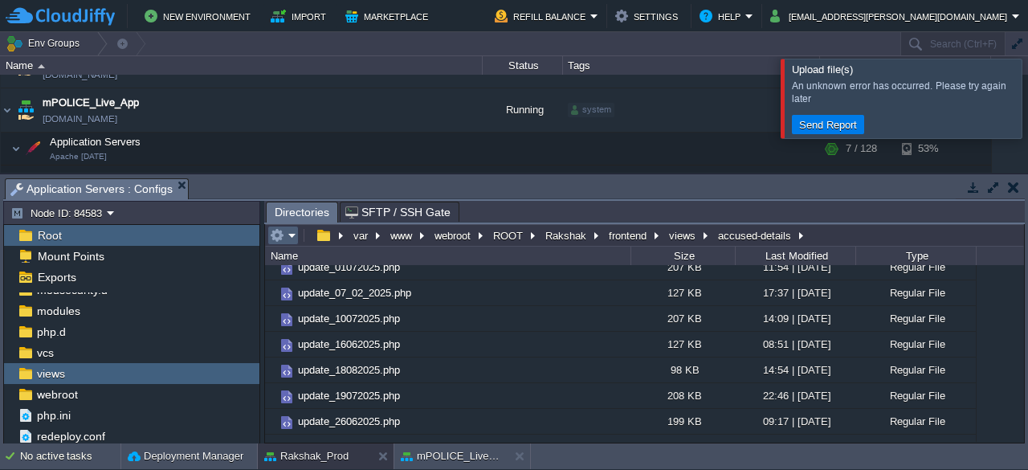
click at [294, 234] on em at bounding box center [283, 235] width 26 height 14
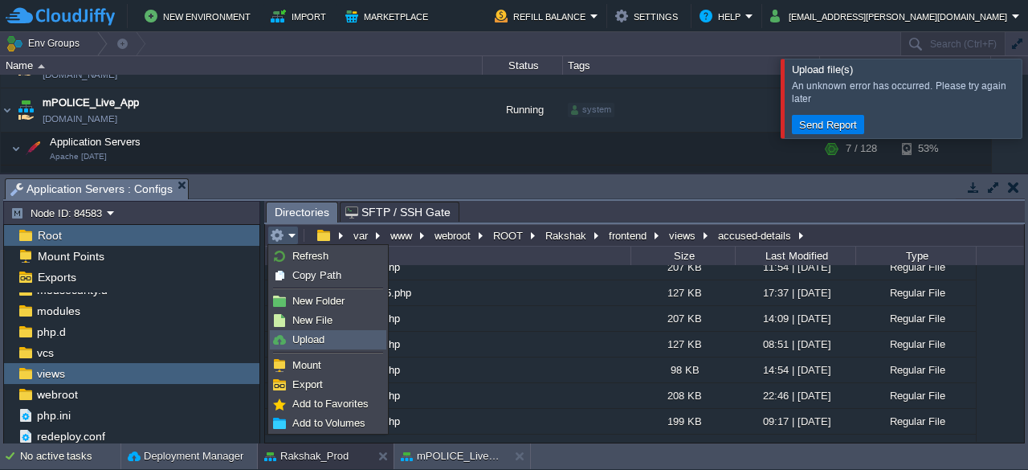
click at [301, 343] on span "Upload" at bounding box center [308, 339] width 32 height 12
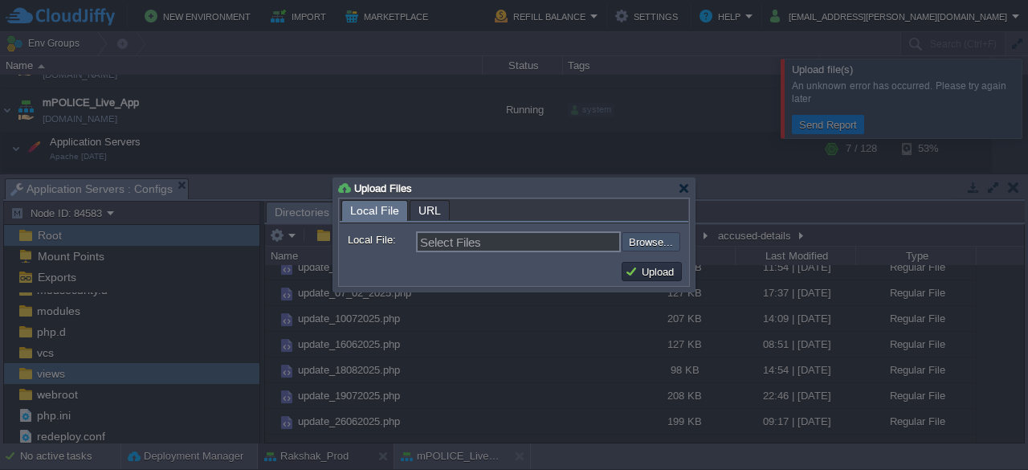
click at [646, 242] on input "file" at bounding box center [578, 241] width 203 height 18
type input "C:\fakepath\update.php"
type input "update.php"
click at [654, 273] on button "Upload" at bounding box center [652, 271] width 54 height 14
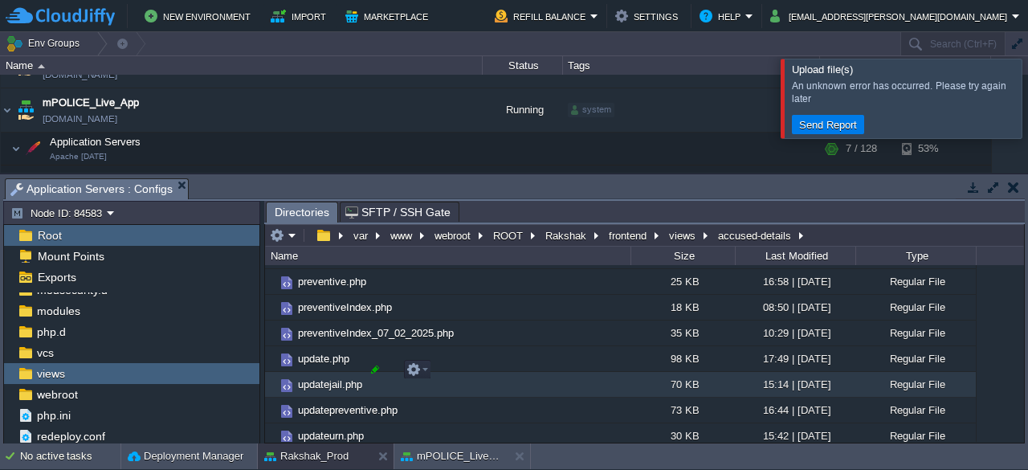
scroll to position [1280, 0]
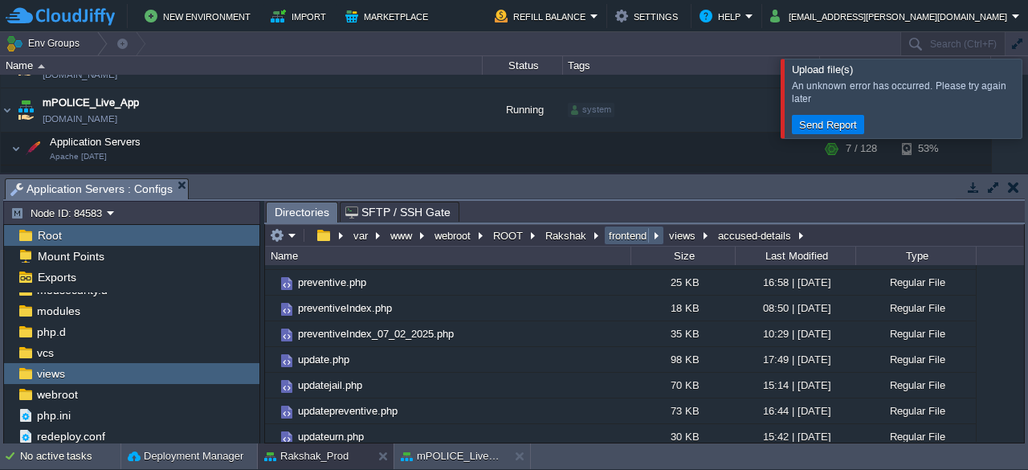
click at [624, 234] on button "frontend" at bounding box center [628, 235] width 44 height 14
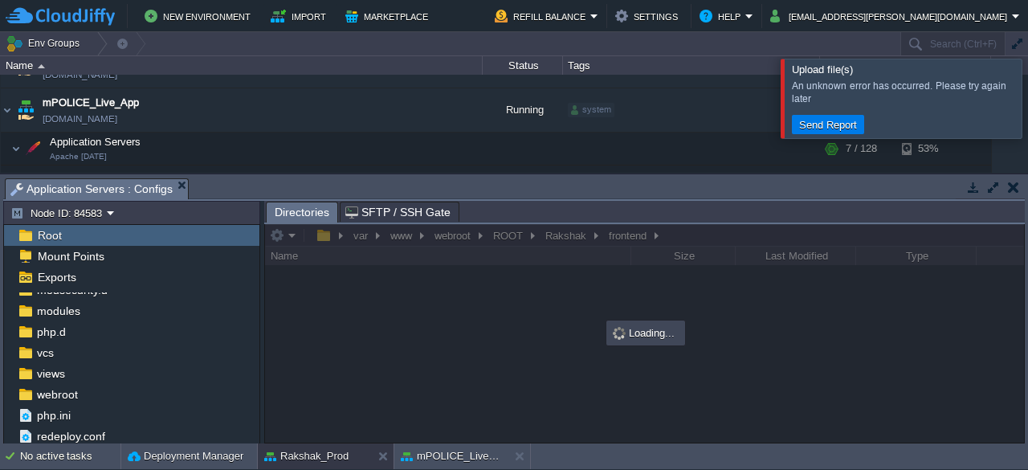
scroll to position [0, 0]
